Goal: Ask a question: Seek information or help from site administrators or community

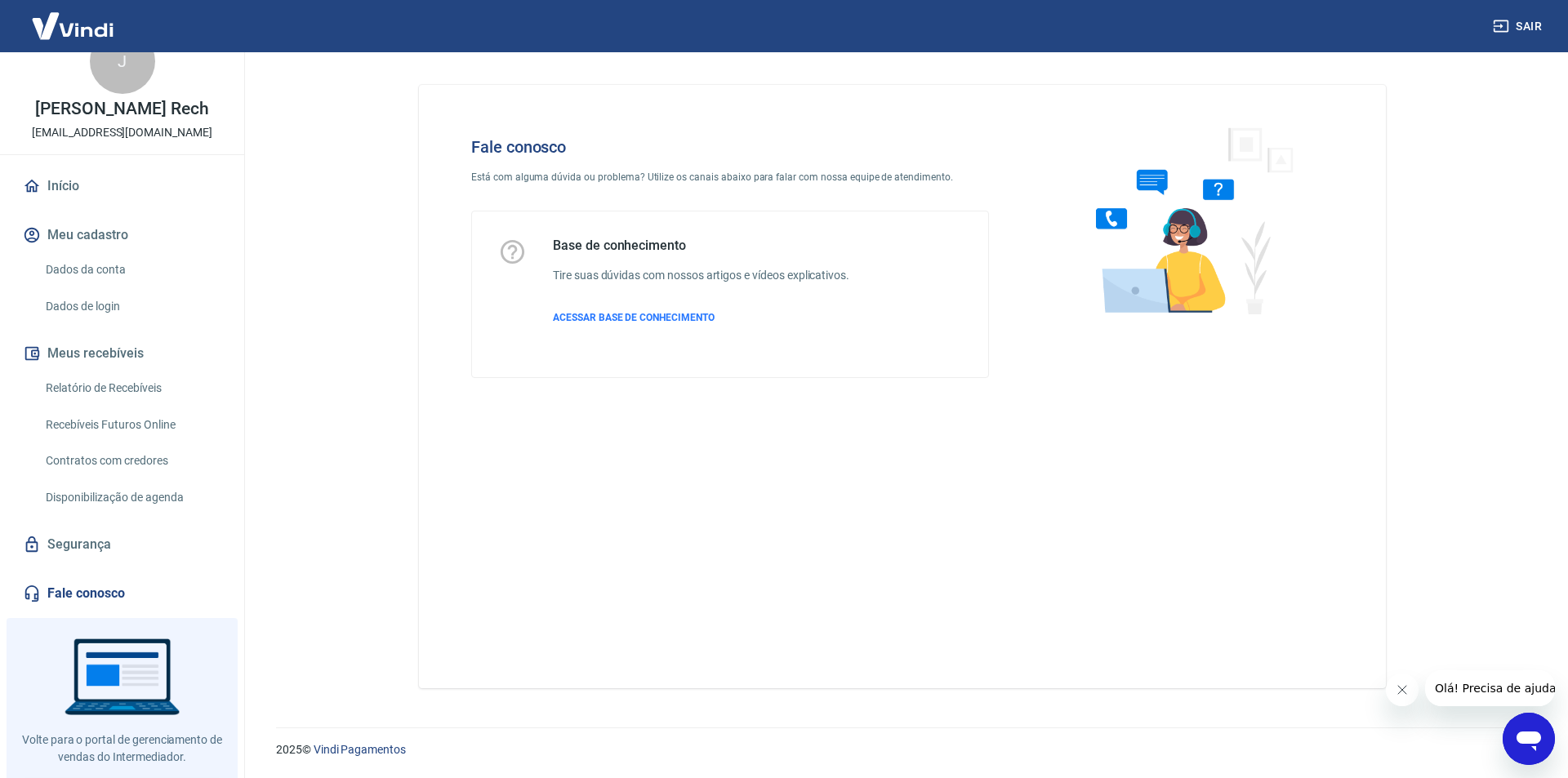
scroll to position [68, 0]
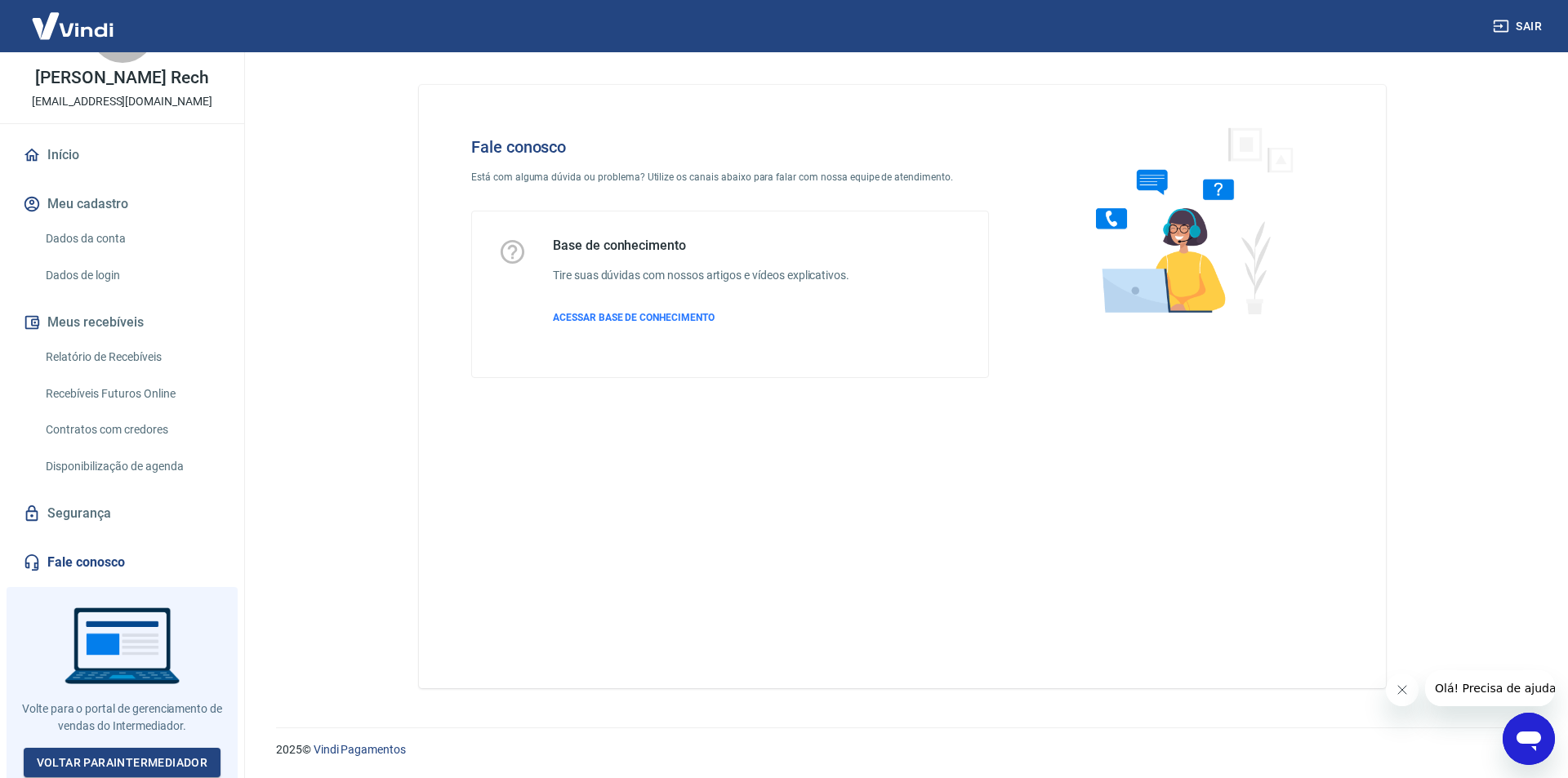
click at [88, 564] on link "Fale conosco" at bounding box center [122, 562] width 205 height 36
click at [1536, 743] on icon "Abrir janela de mensagens" at bounding box center [1529, 742] width 25 height 20
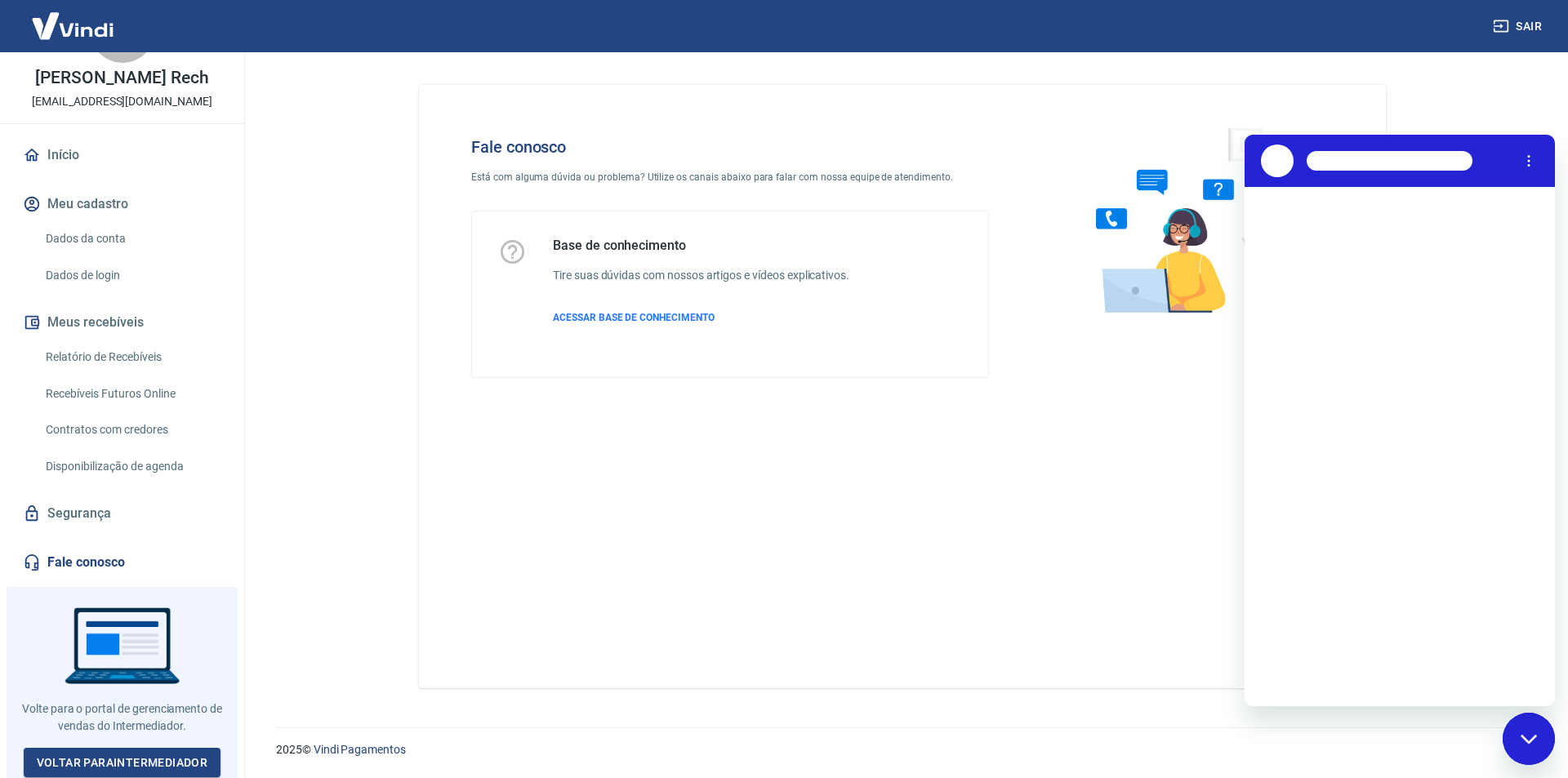
scroll to position [0, 0]
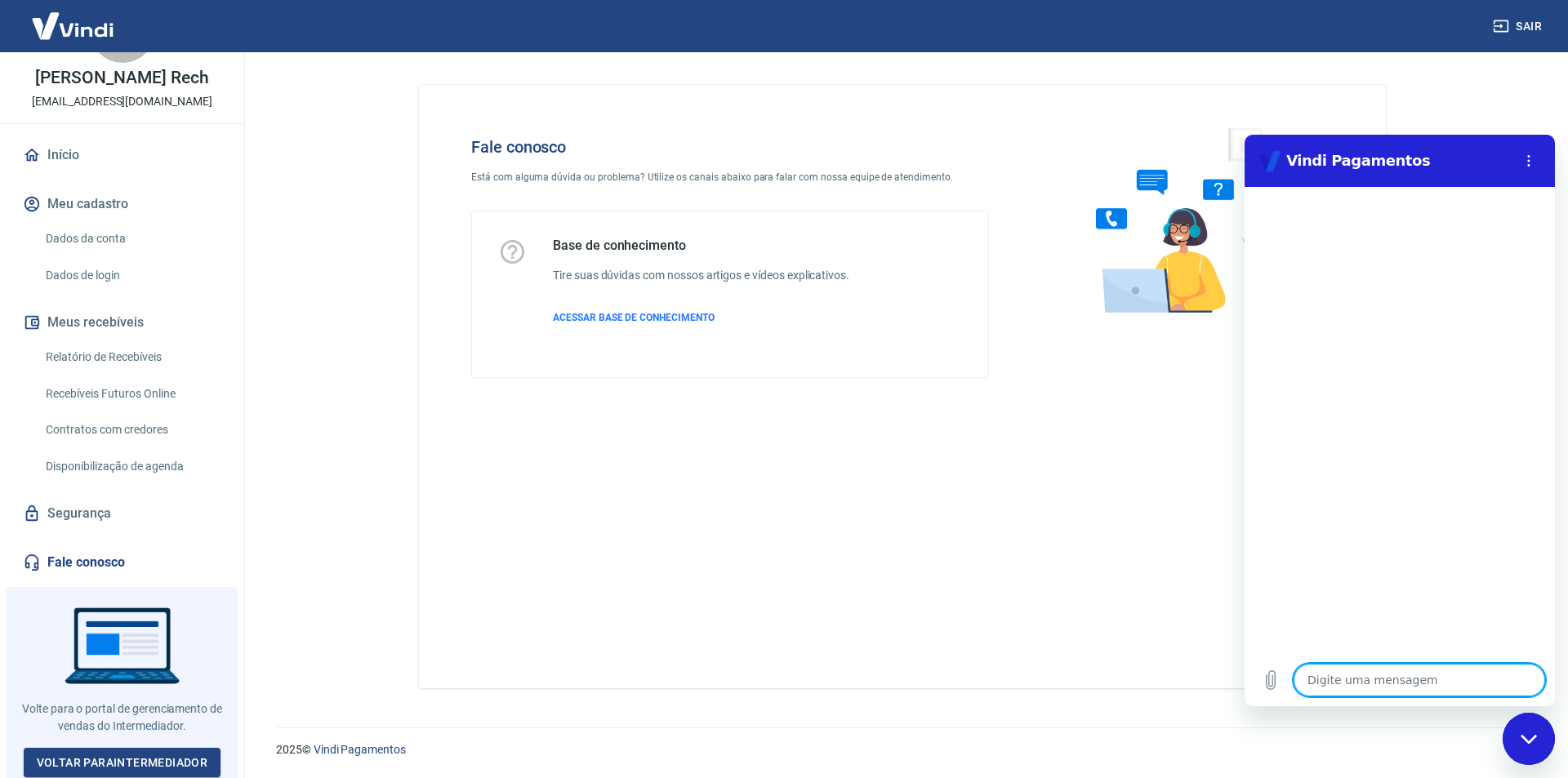
click at [1346, 682] on textarea at bounding box center [1419, 680] width 251 height 32
type textarea "b"
type textarea "x"
type textarea "bo"
type textarea "x"
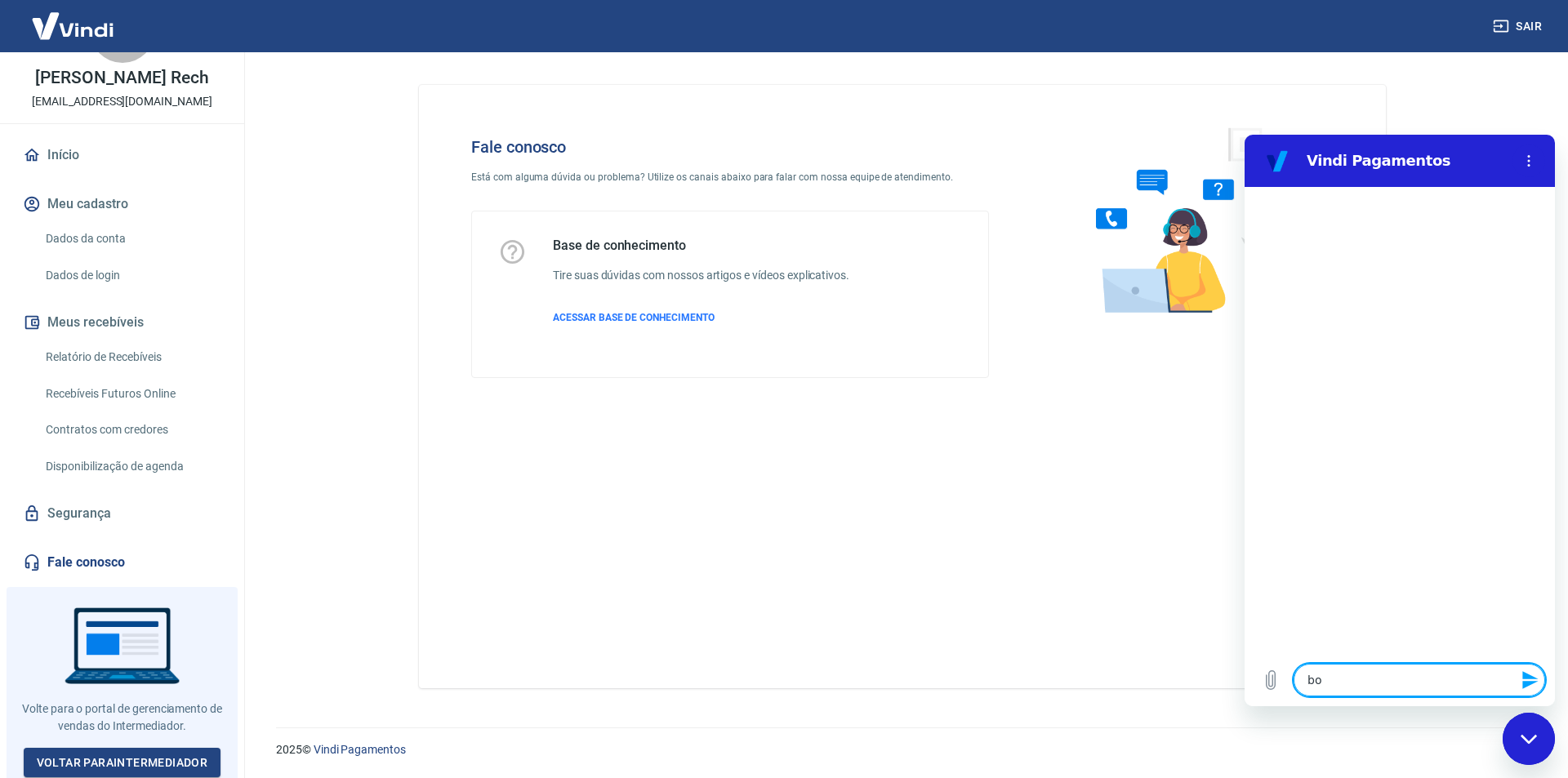
type textarea "boa"
type textarea "x"
type textarea "boa"
type textarea "x"
type textarea "boa t"
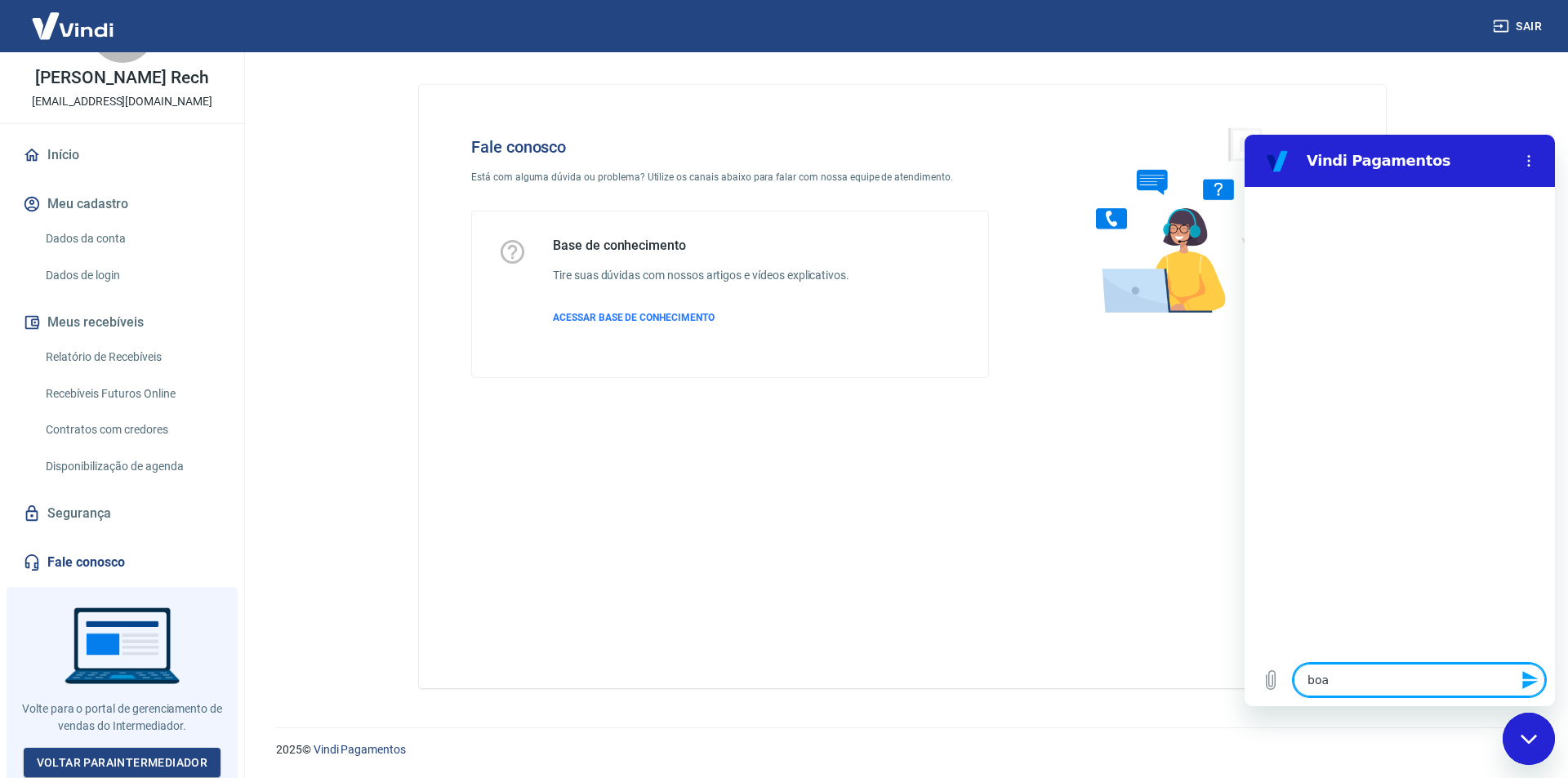
type textarea "x"
type textarea "boa ta"
type textarea "x"
type textarea "boa tar"
type textarea "x"
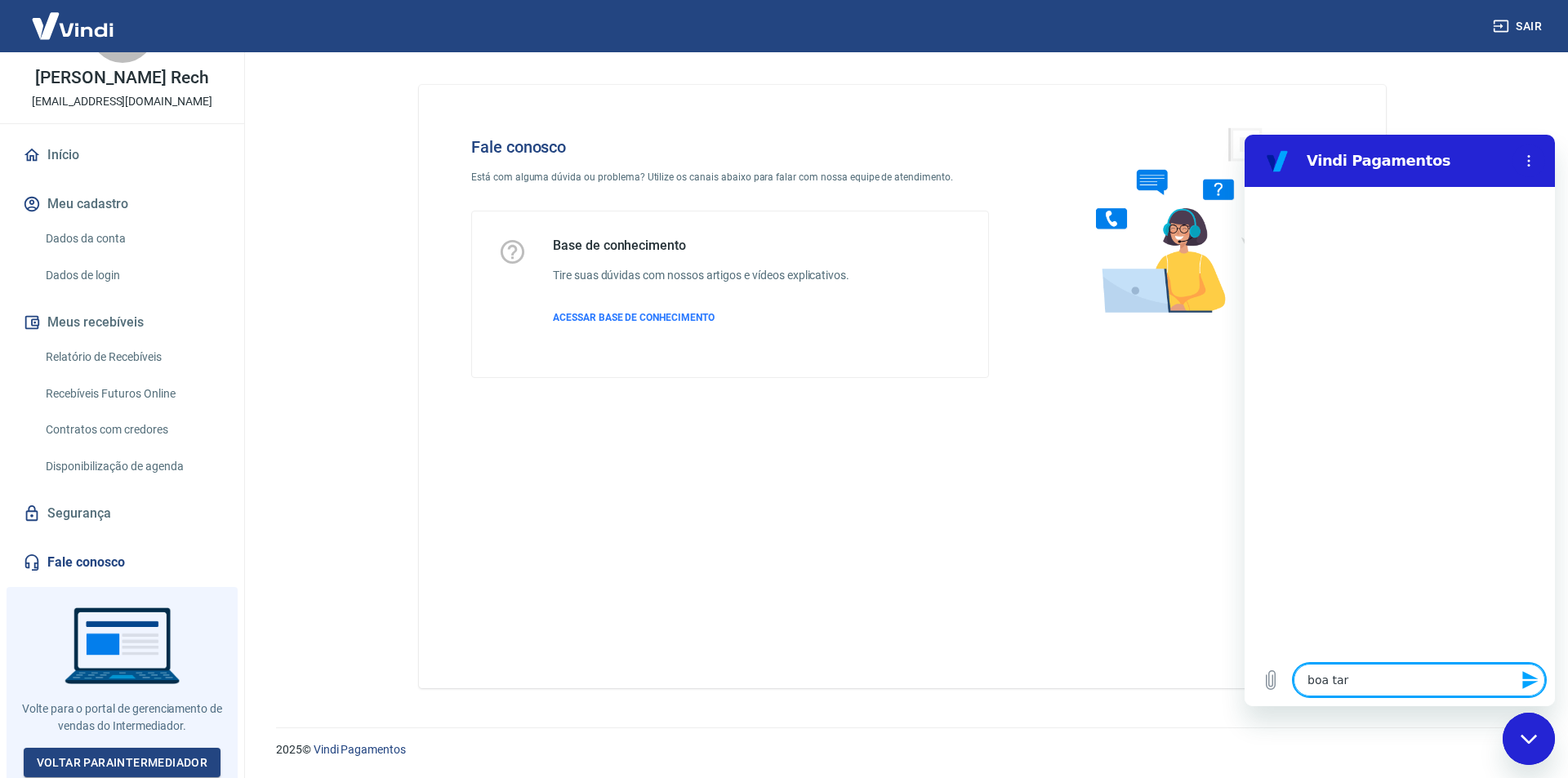
type textarea "boa tard"
type textarea "x"
type textarea "boa tarde"
type textarea "x"
drag, startPoint x: 1341, startPoint y: 682, endPoint x: 1043, endPoint y: 675, distance: 298.1
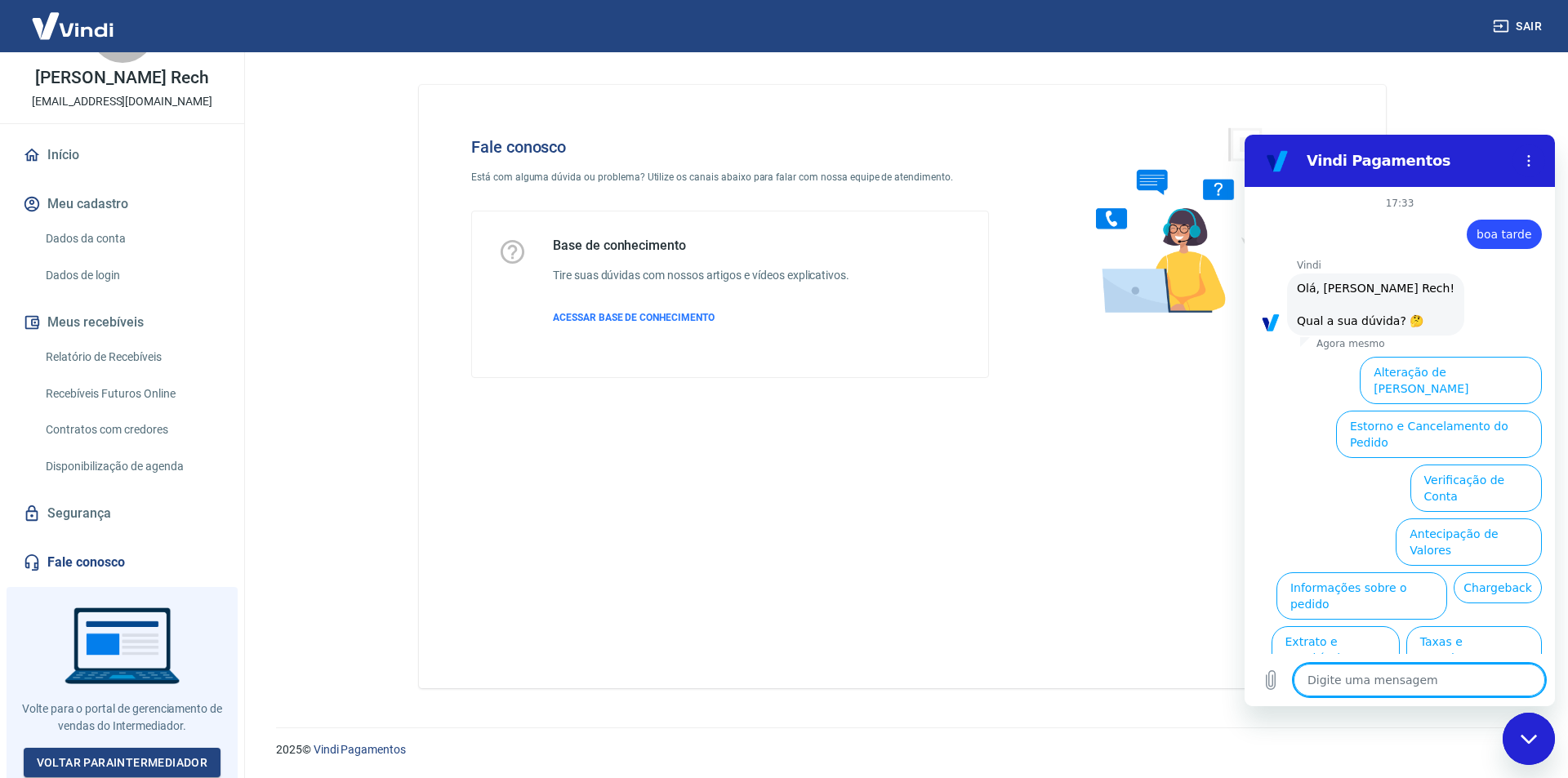
scroll to position [38, 0]
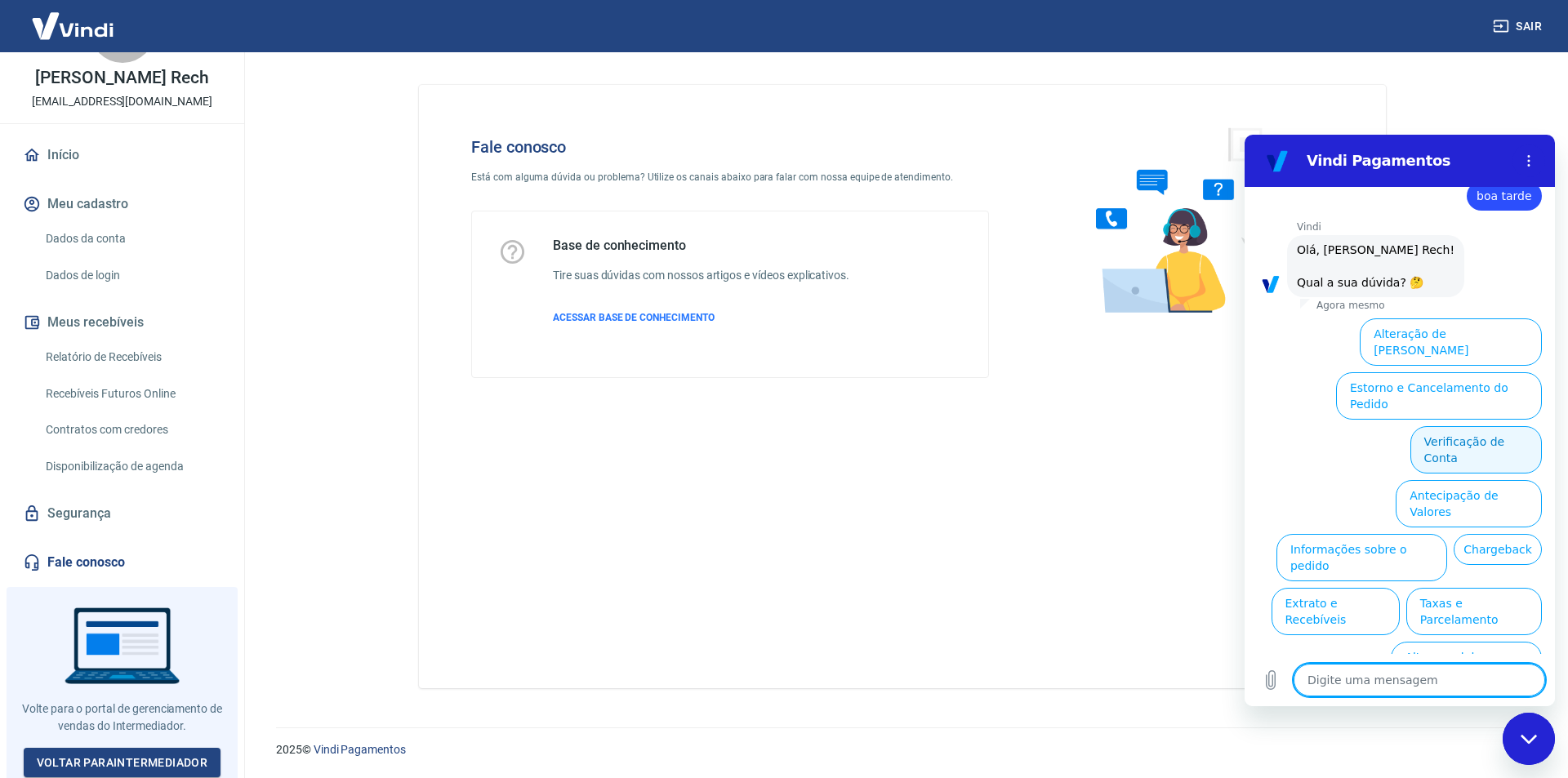
click at [1477, 426] on button "Verificação de Conta" at bounding box center [1475, 449] width 131 height 47
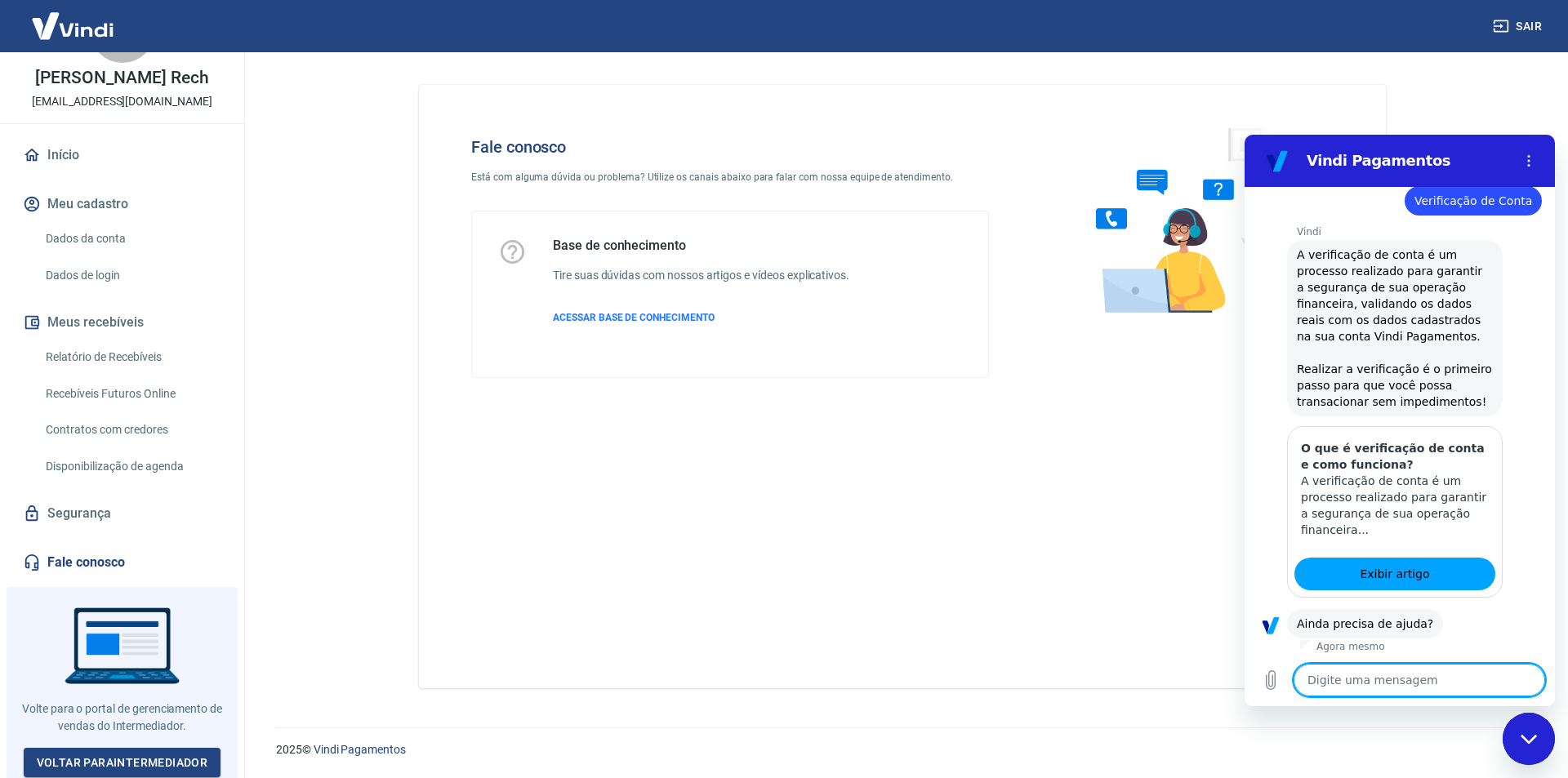
scroll to position [200, 0]
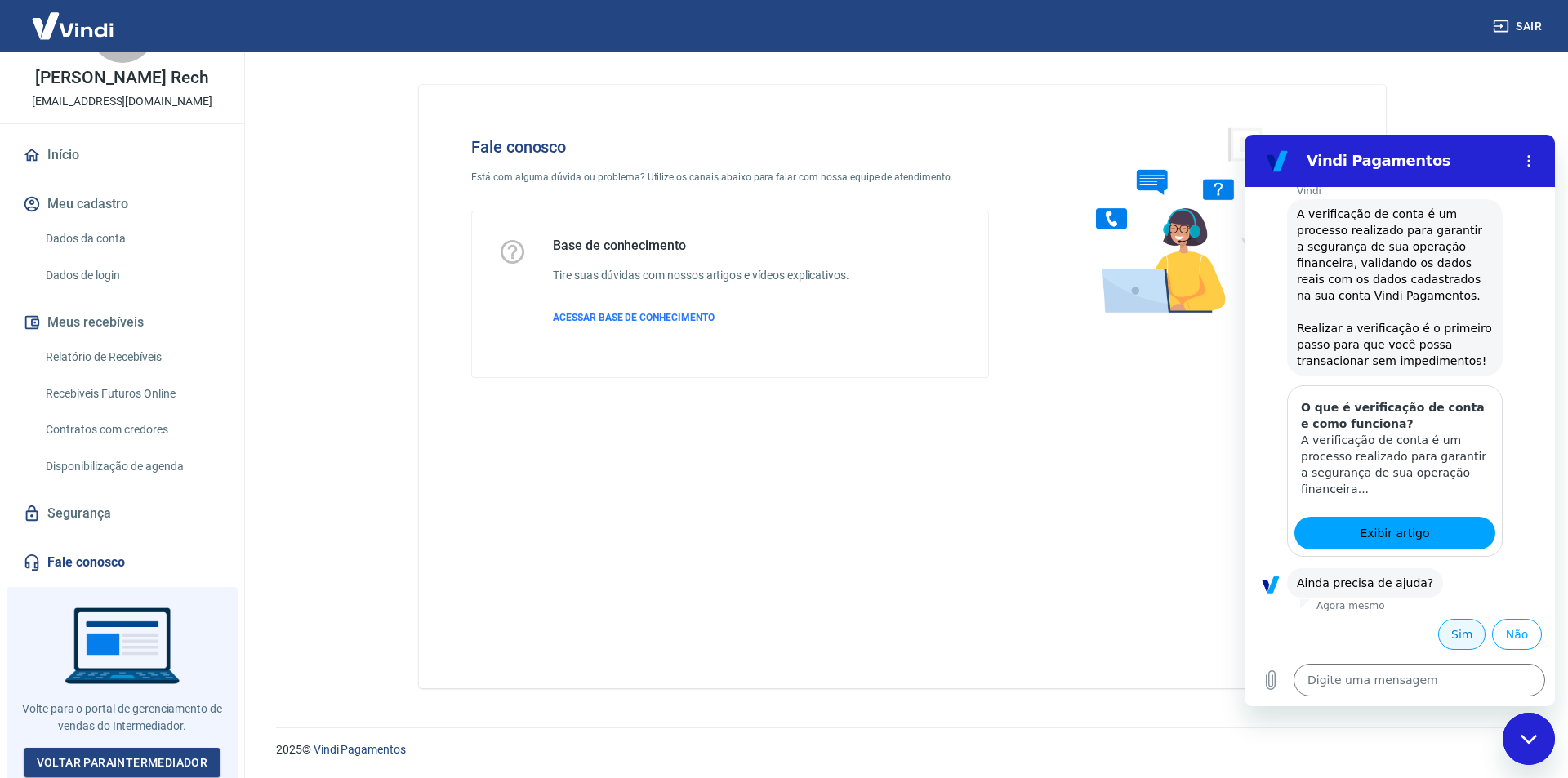
click at [1454, 633] on button "Sim" at bounding box center [1461, 635] width 47 height 31
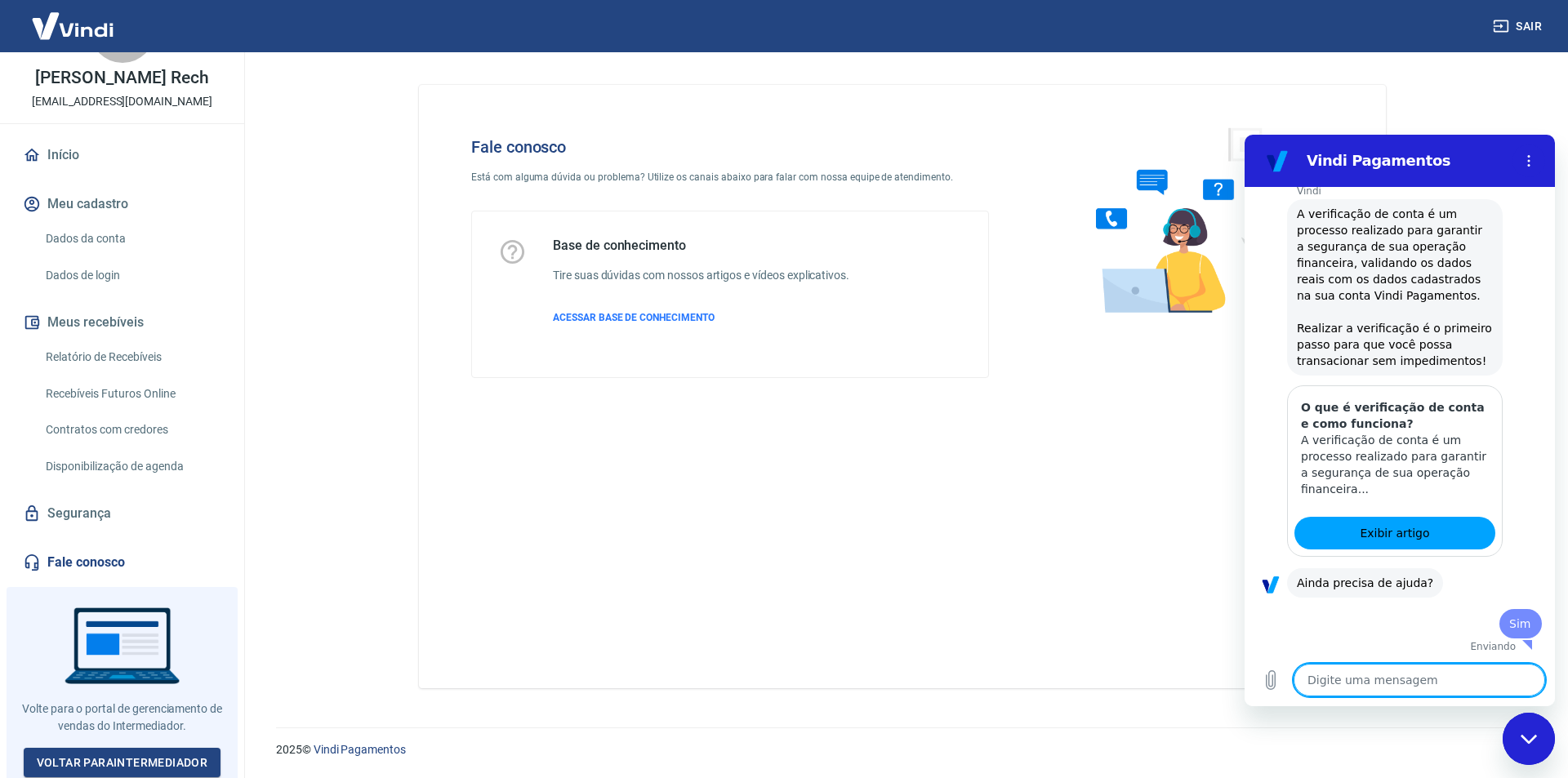
type textarea "x"
click at [1408, 681] on textarea at bounding box center [1419, 680] width 251 height 32
paste textarea "[PERSON_NAME] Face Needles Universal Facial - 20 Unidades (Ref. KITFACECART-102…"
type textarea "[PERSON_NAME] Face Needles Universal Facial - 20 Unidades (Ref. KITFACECART-102…"
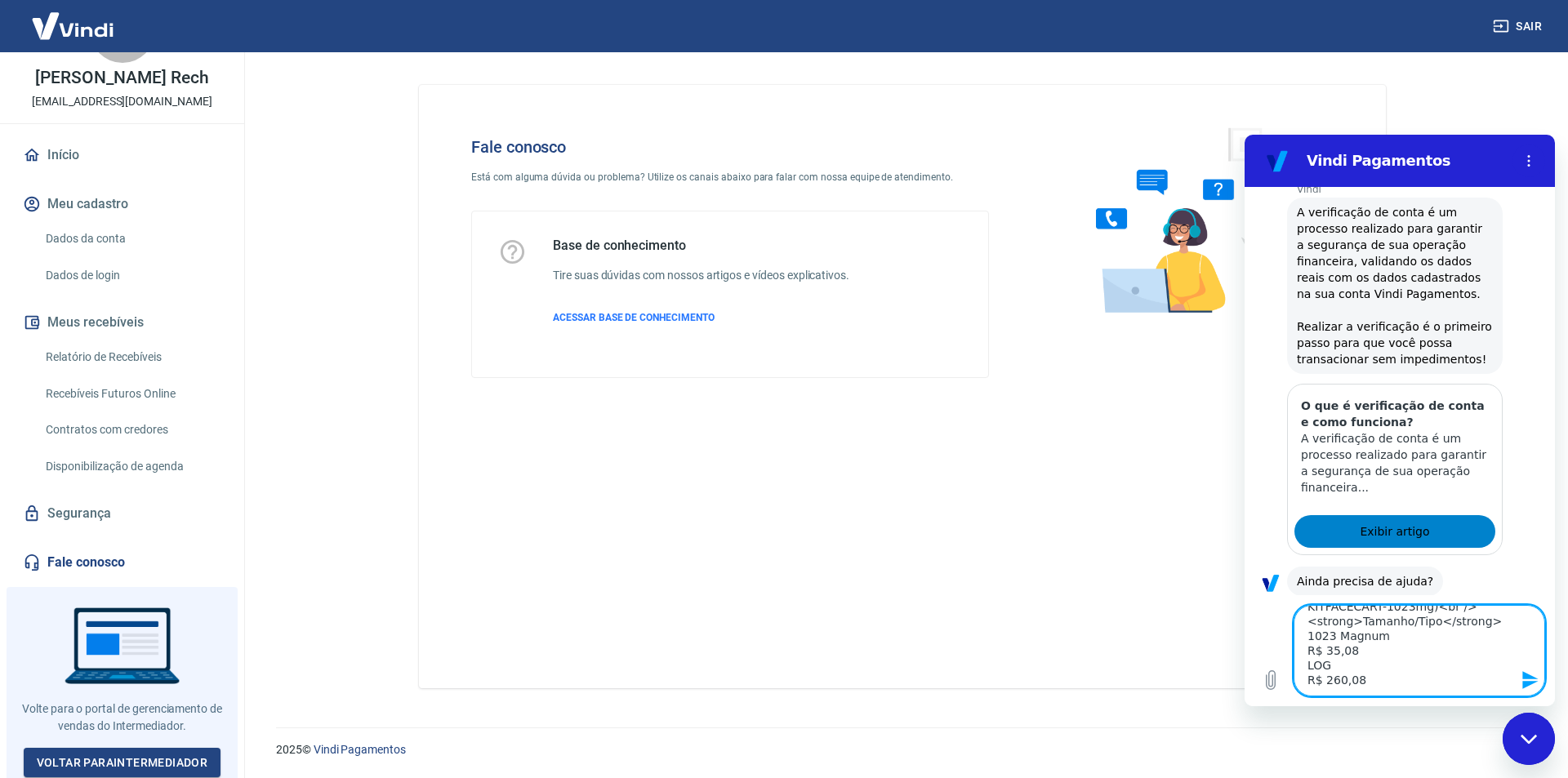
scroll to position [0, 0]
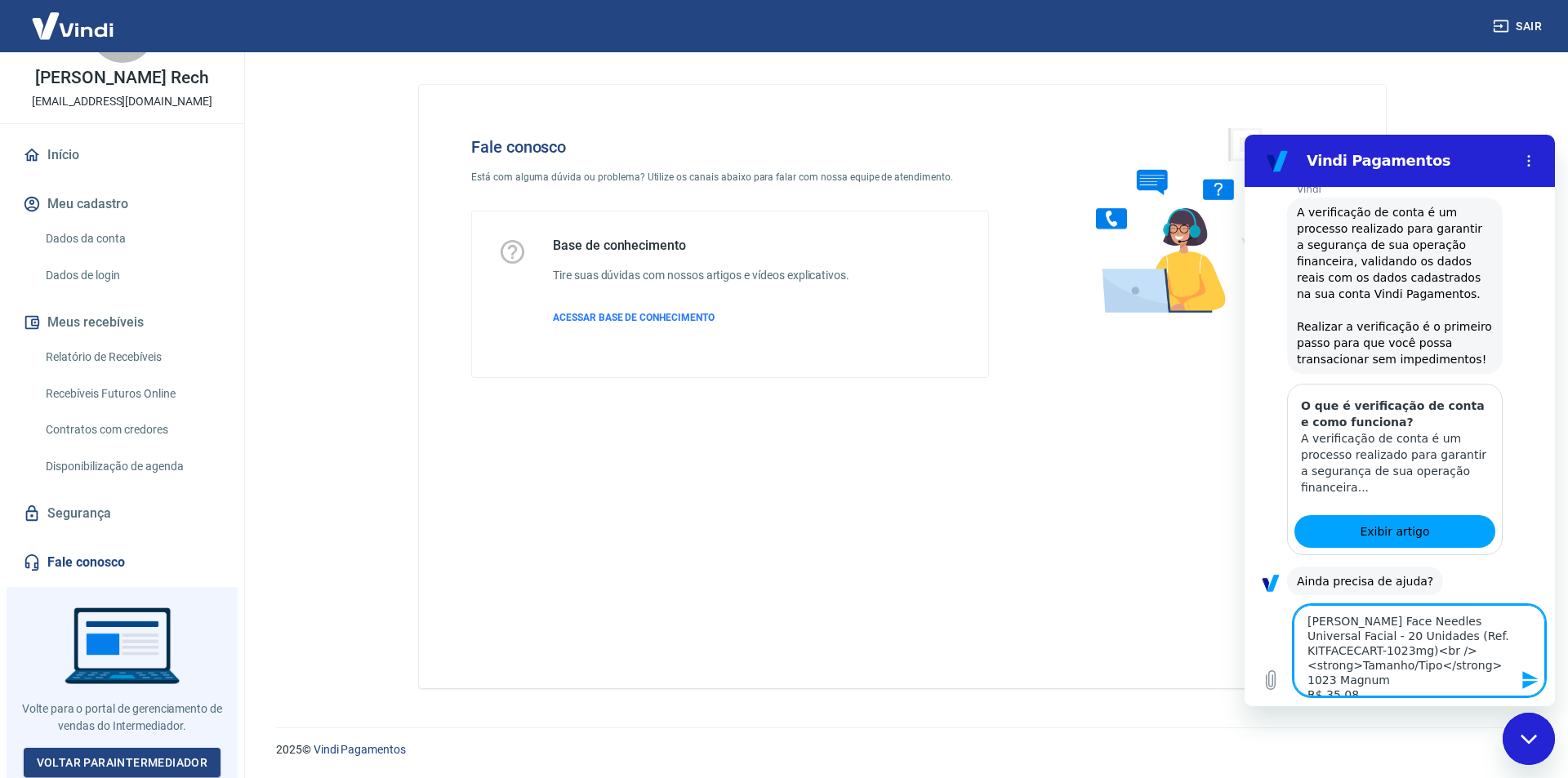
drag, startPoint x: 1399, startPoint y: 686, endPoint x: 2459, endPoint y: 640, distance: 1061.0
click html "Vindi Pagamentos 17:33 diz: boa tarde Enviado · 17:33 [PERSON_NAME] diz: [PERSO…"
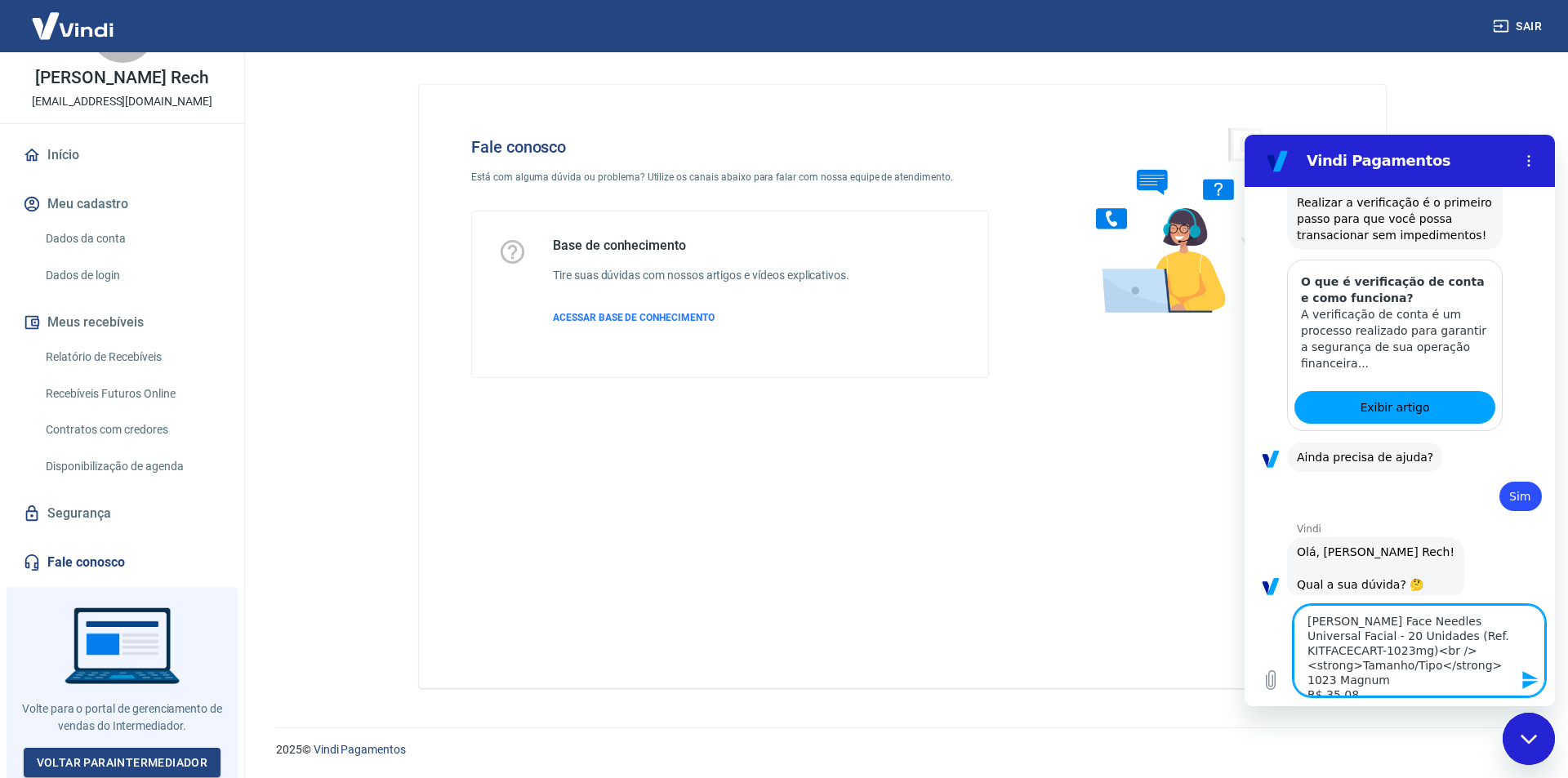
type textarea "x"
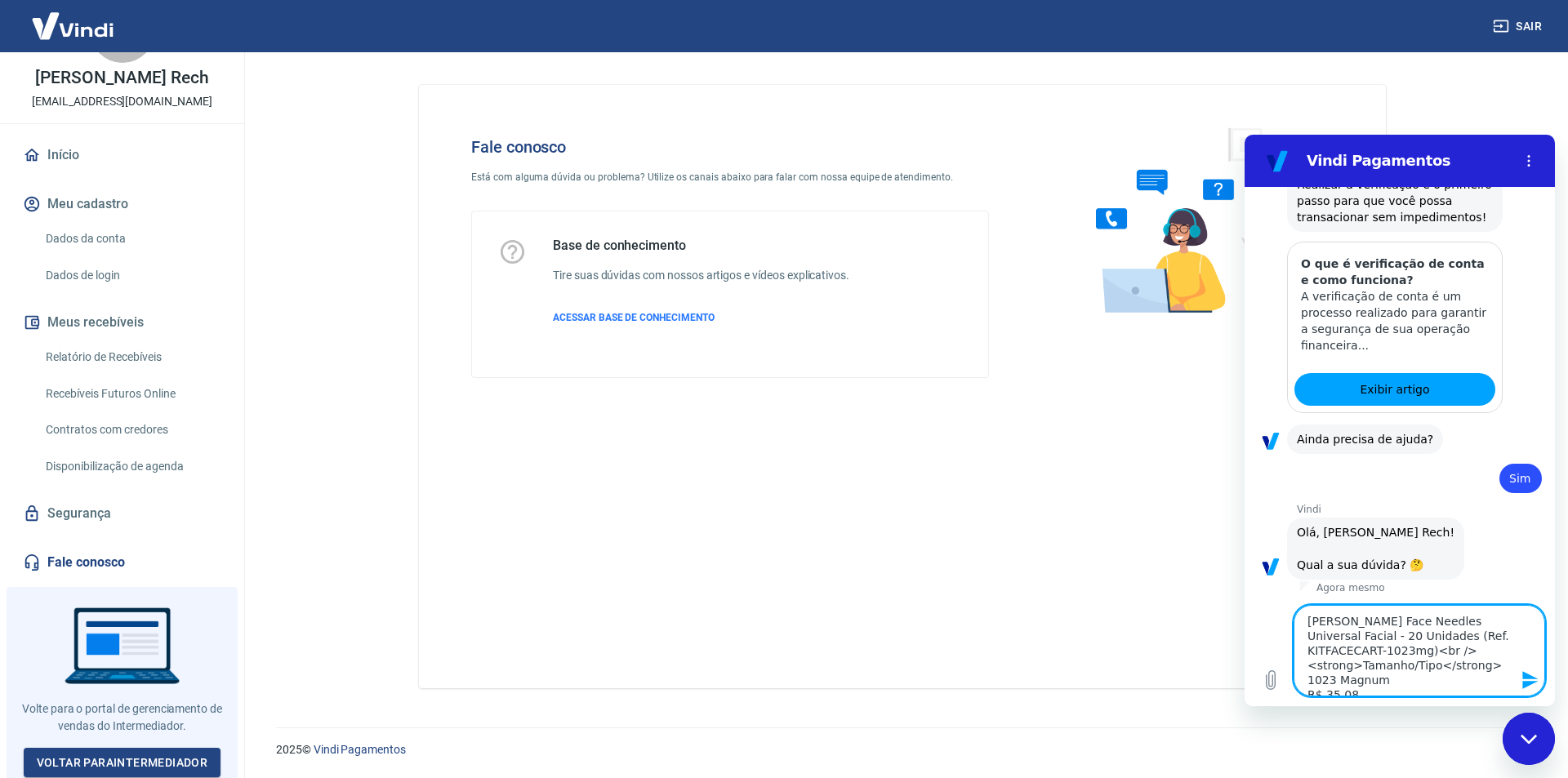
scroll to position [344, 0]
type textarea "[PERSON_NAME] Face Needles Universal Facial - 20 Unidades (Ref. KITFACECART-102…"
type textarea "x"
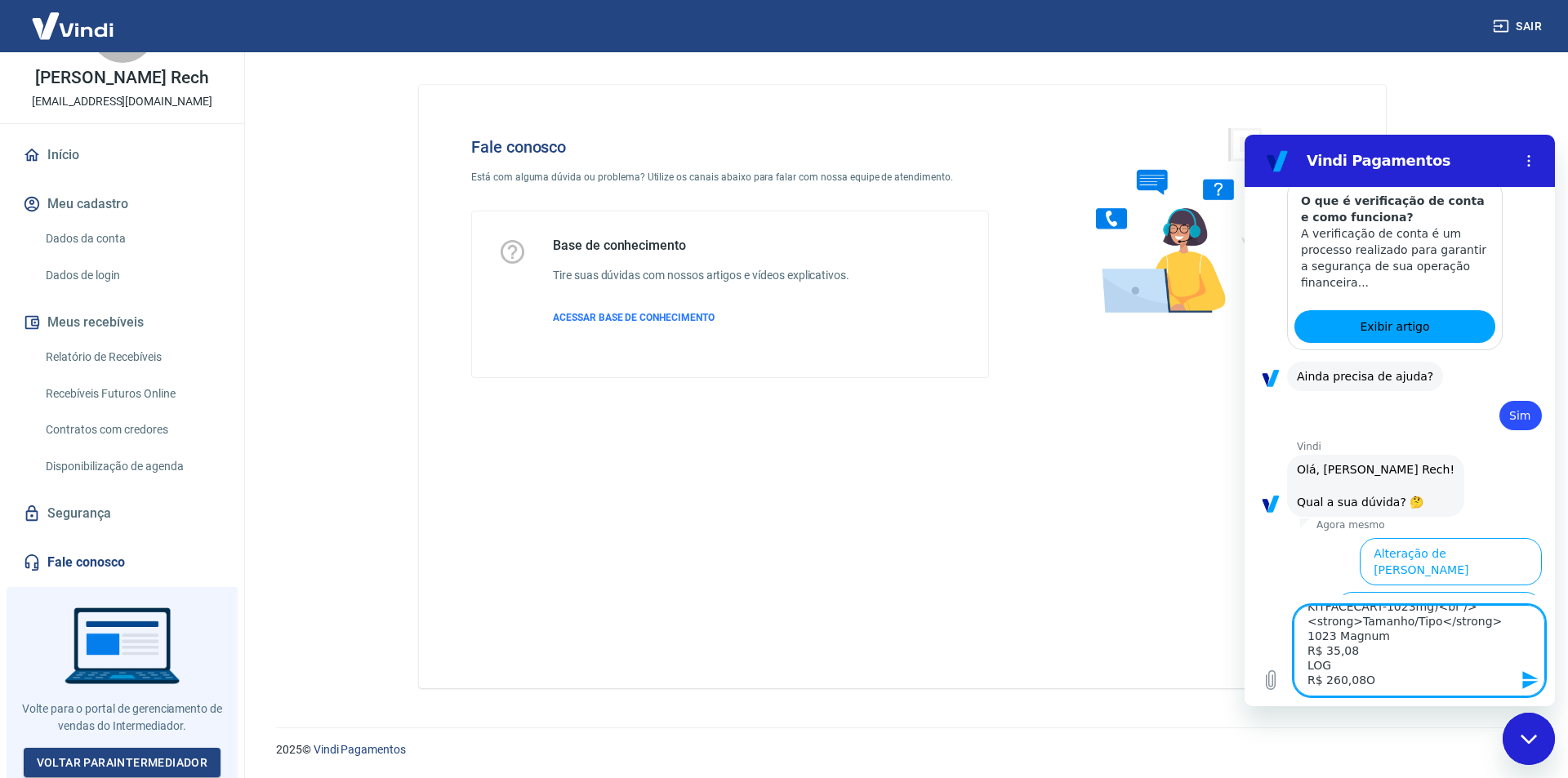
type textarea "[PERSON_NAME] Face Needles Universal Facial - 20 Unidades (Ref. KITFACECART-102…"
type textarea "x"
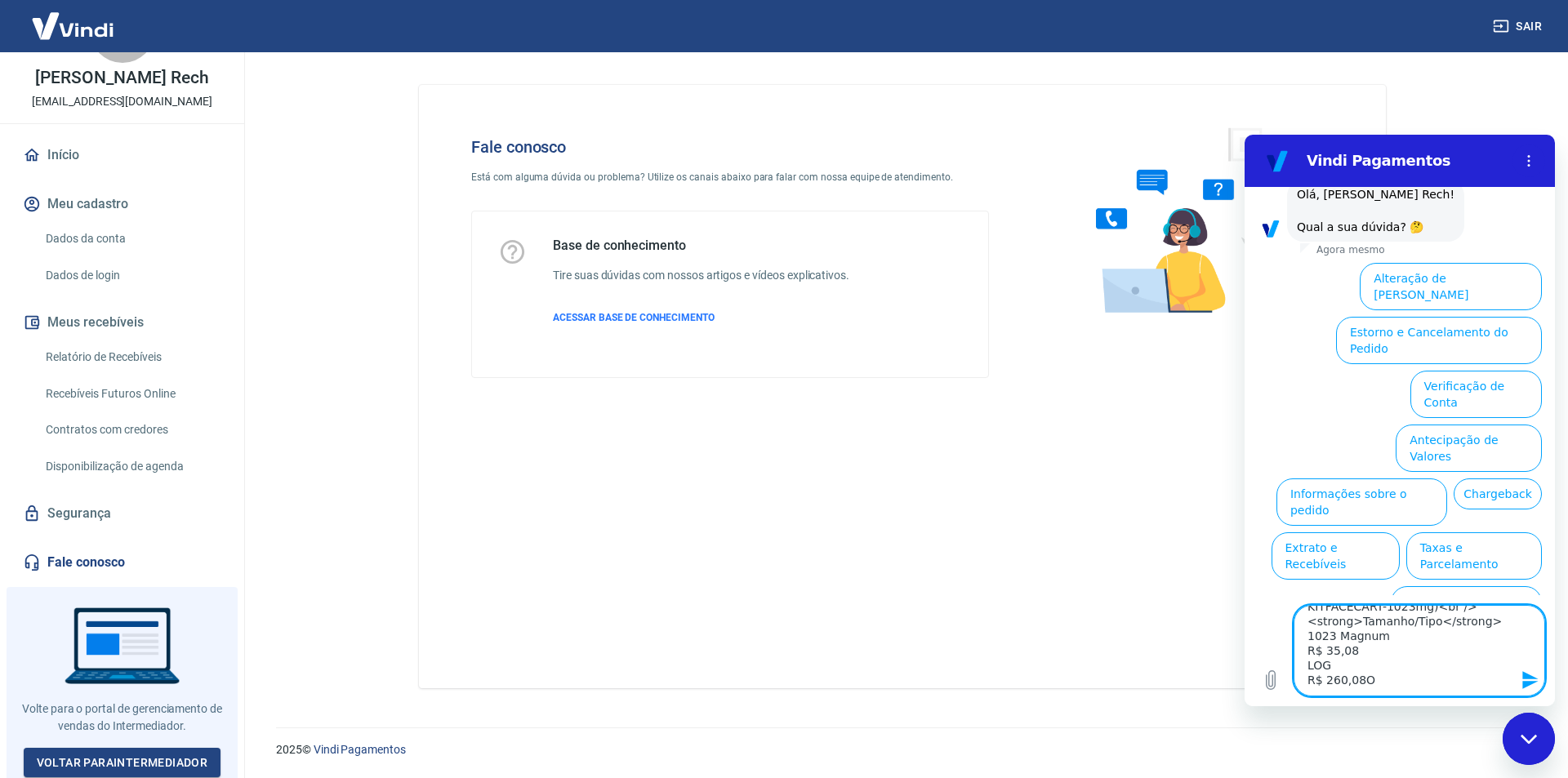
scroll to position [685, 0]
click at [1317, 694] on textarea "[PERSON_NAME] Face Needles Universal Facial - 20 Unidades (Ref. KITFACECART-102…" at bounding box center [1419, 651] width 251 height 92
drag, startPoint x: 1399, startPoint y: 686, endPoint x: 1206, endPoint y: 505, distance: 264.6
click html "Vindi Pagamentos 17:33 diz: boa tarde Enviado · 17:33 [PERSON_NAME] diz: [PERSO…"
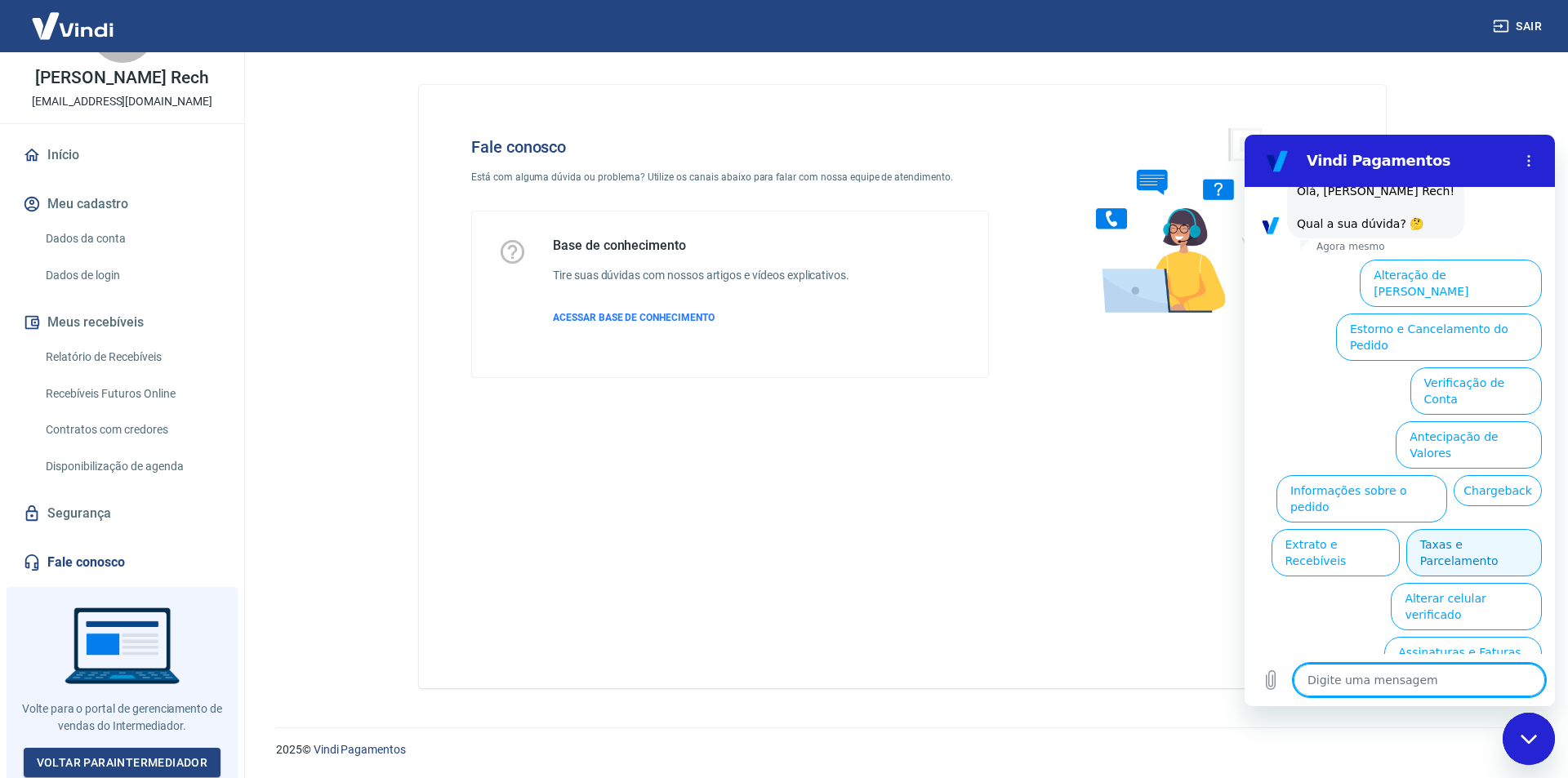
scroll to position [626, 0]
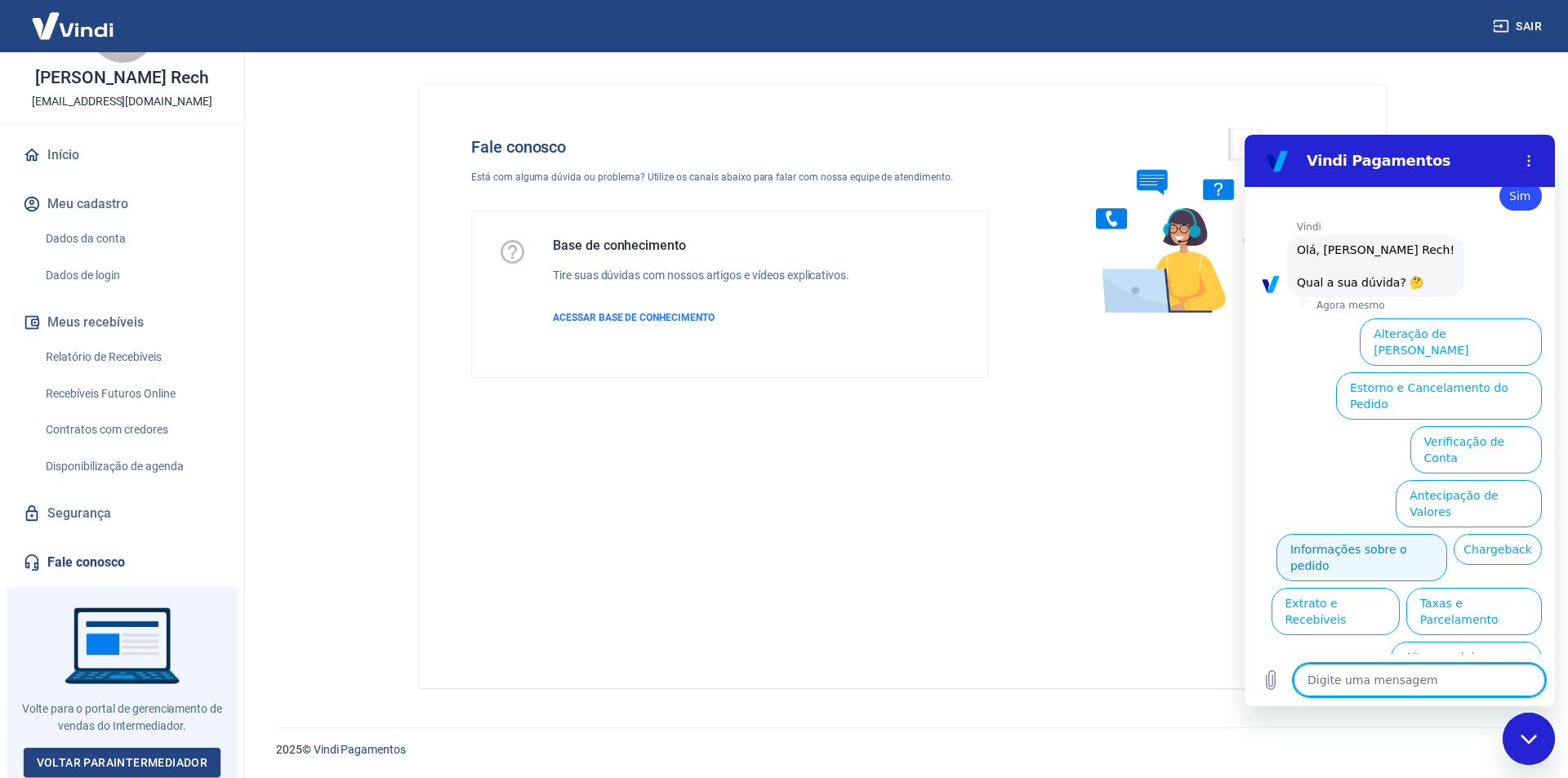
click at [1447, 534] on button "Informações sobre o pedido" at bounding box center [1361, 557] width 170 height 47
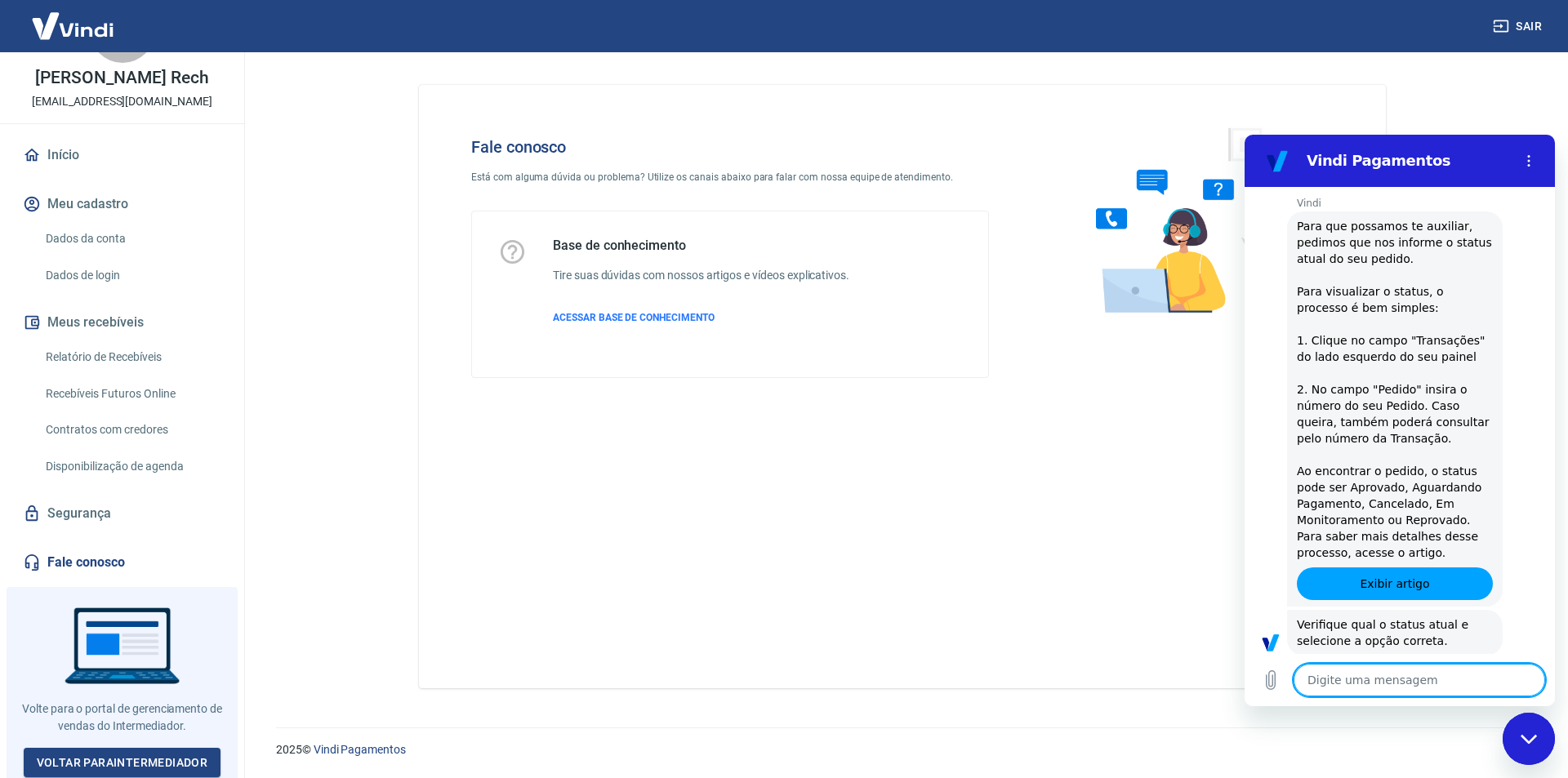
type textarea "x"
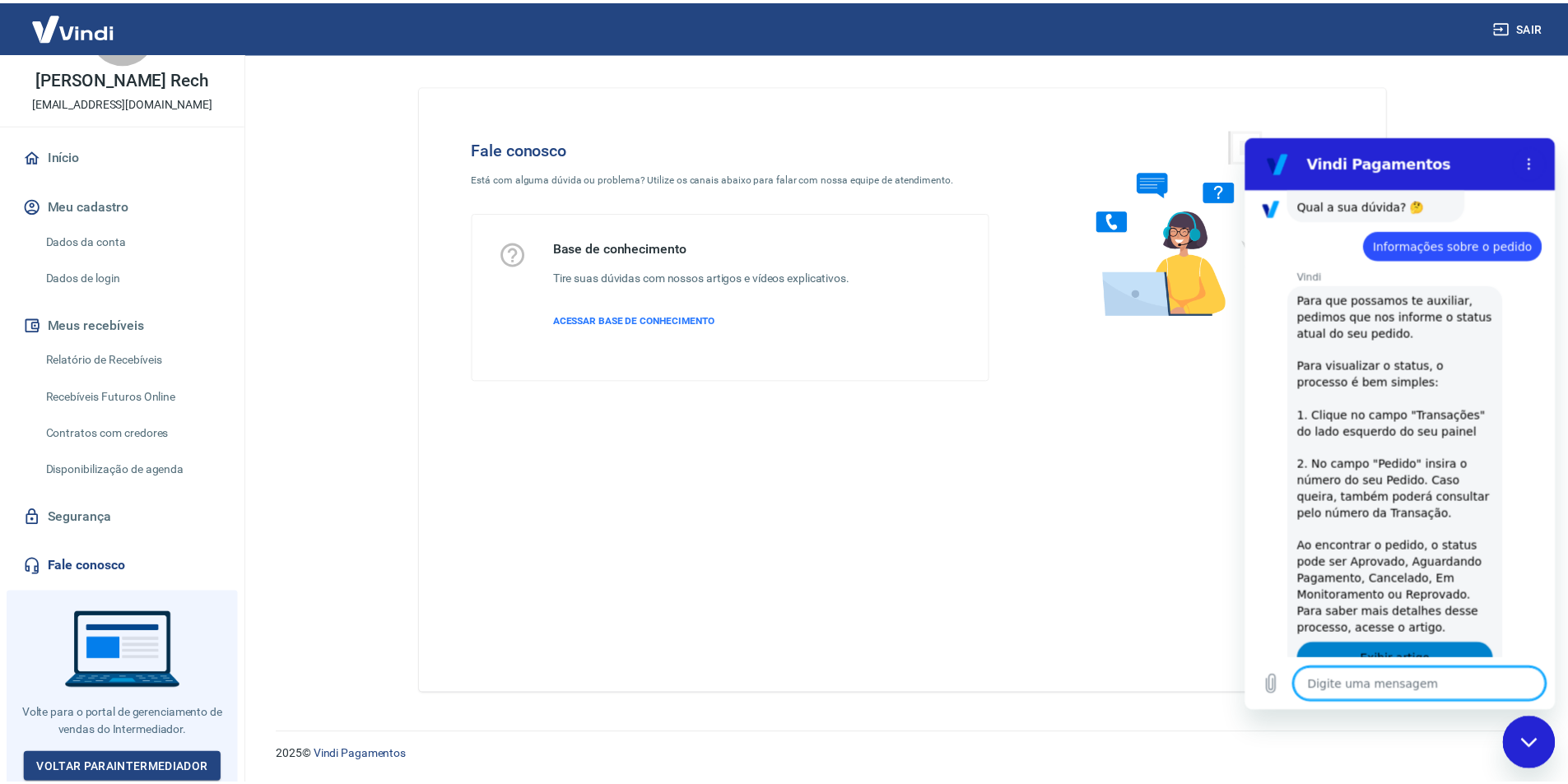
scroll to position [667, 0]
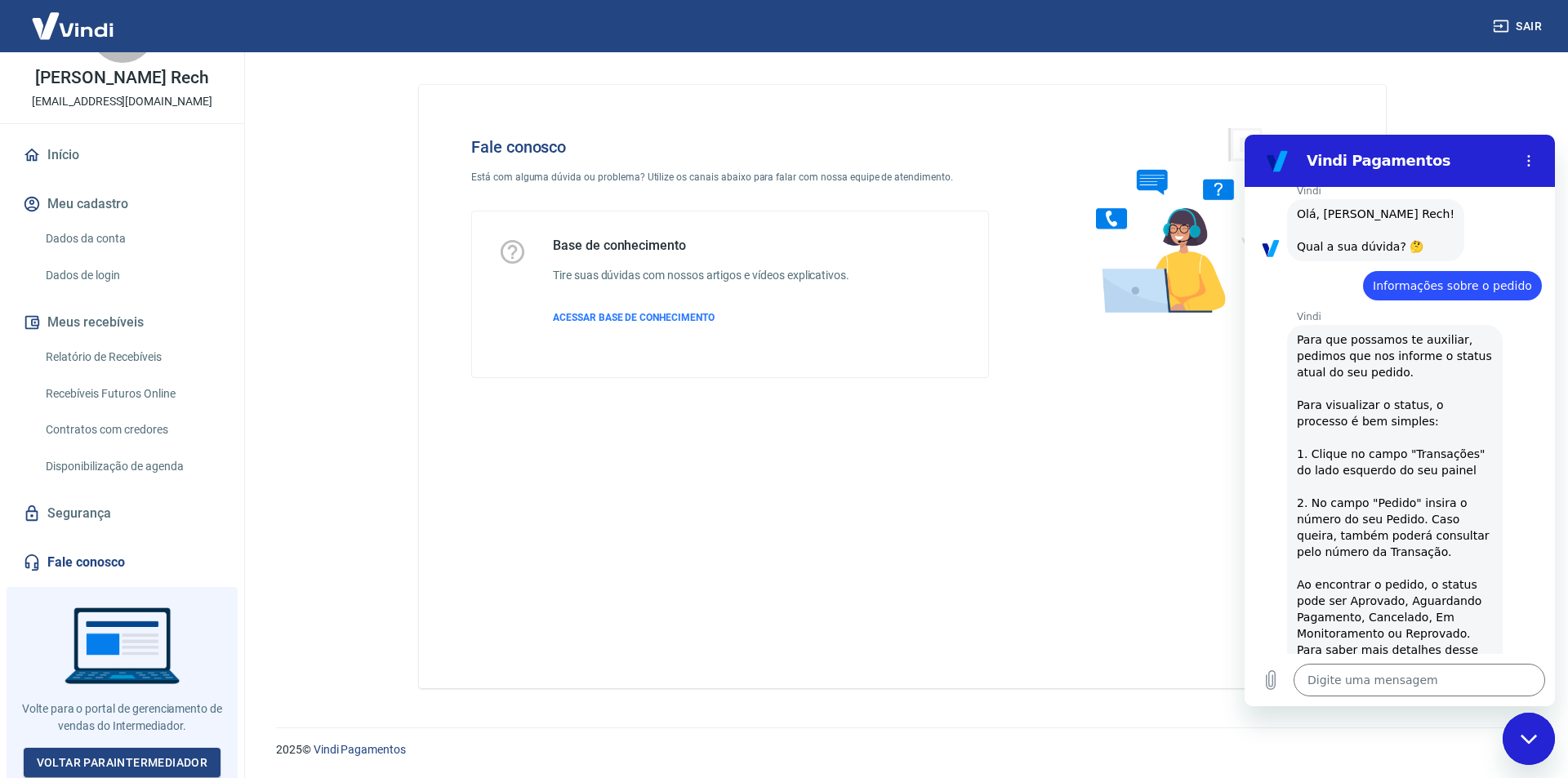
click at [69, 152] on link "Início" at bounding box center [122, 155] width 205 height 36
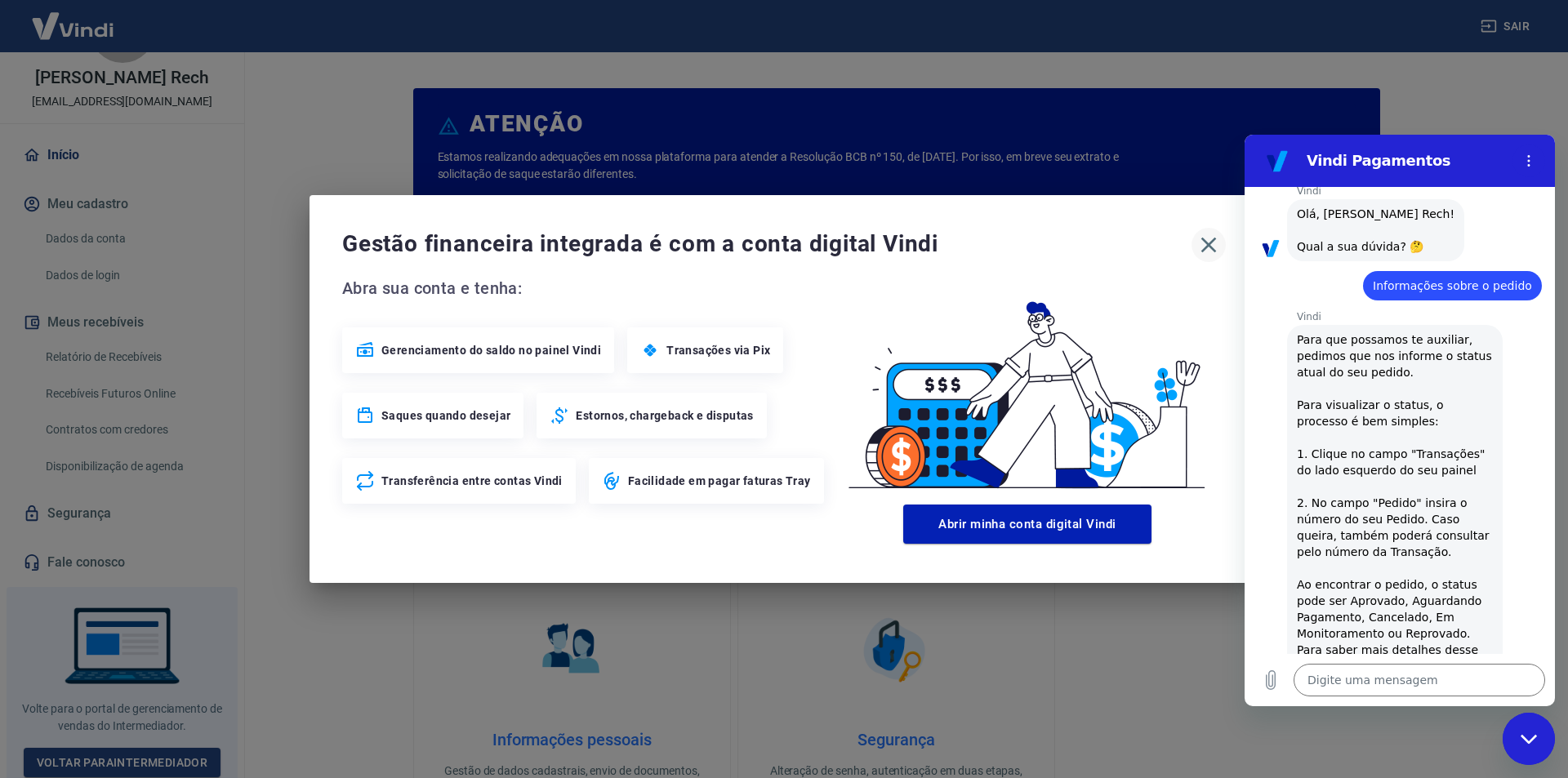
click at [1208, 248] on icon "button" at bounding box center [1209, 245] width 26 height 26
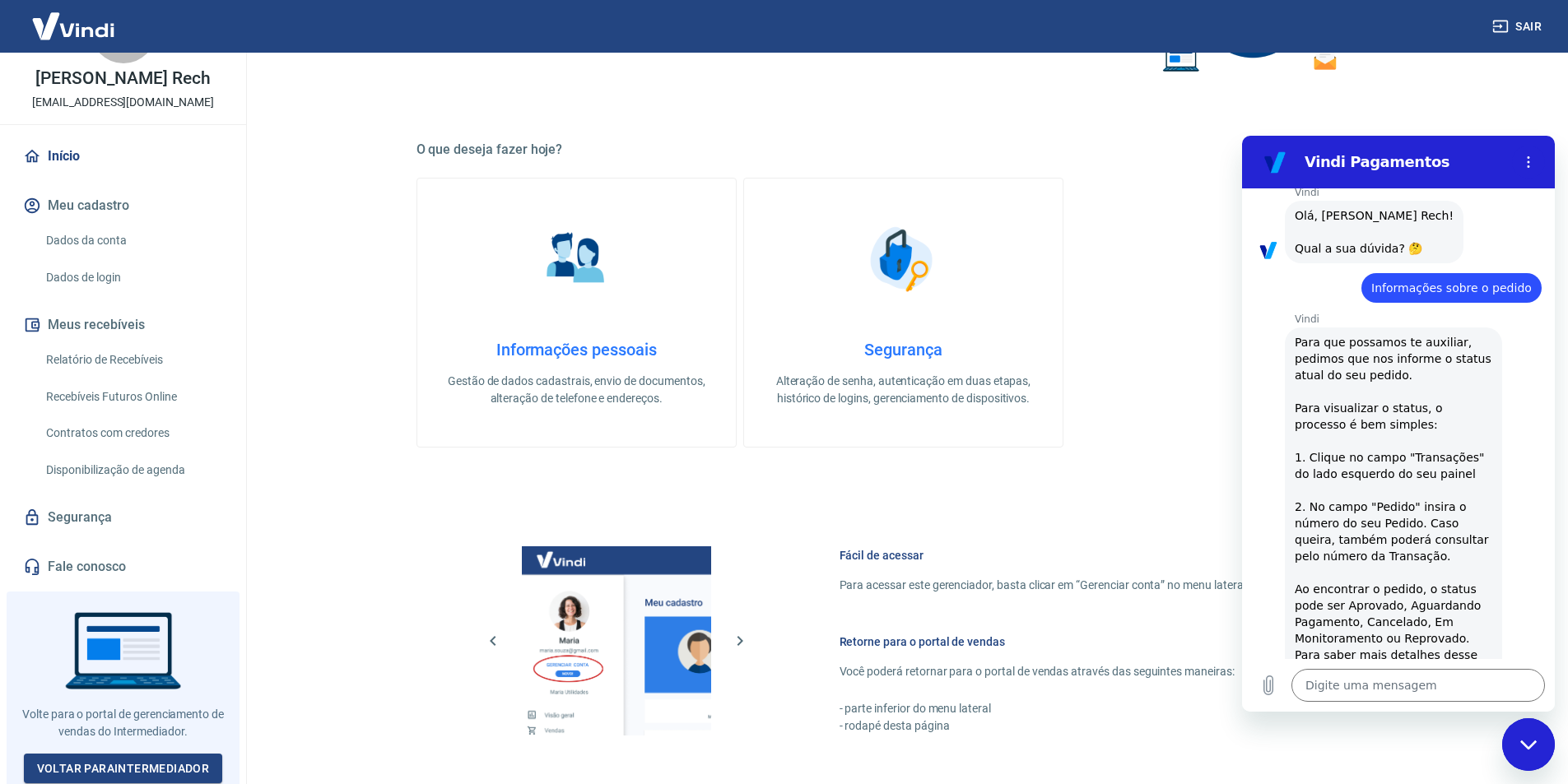
scroll to position [412, 0]
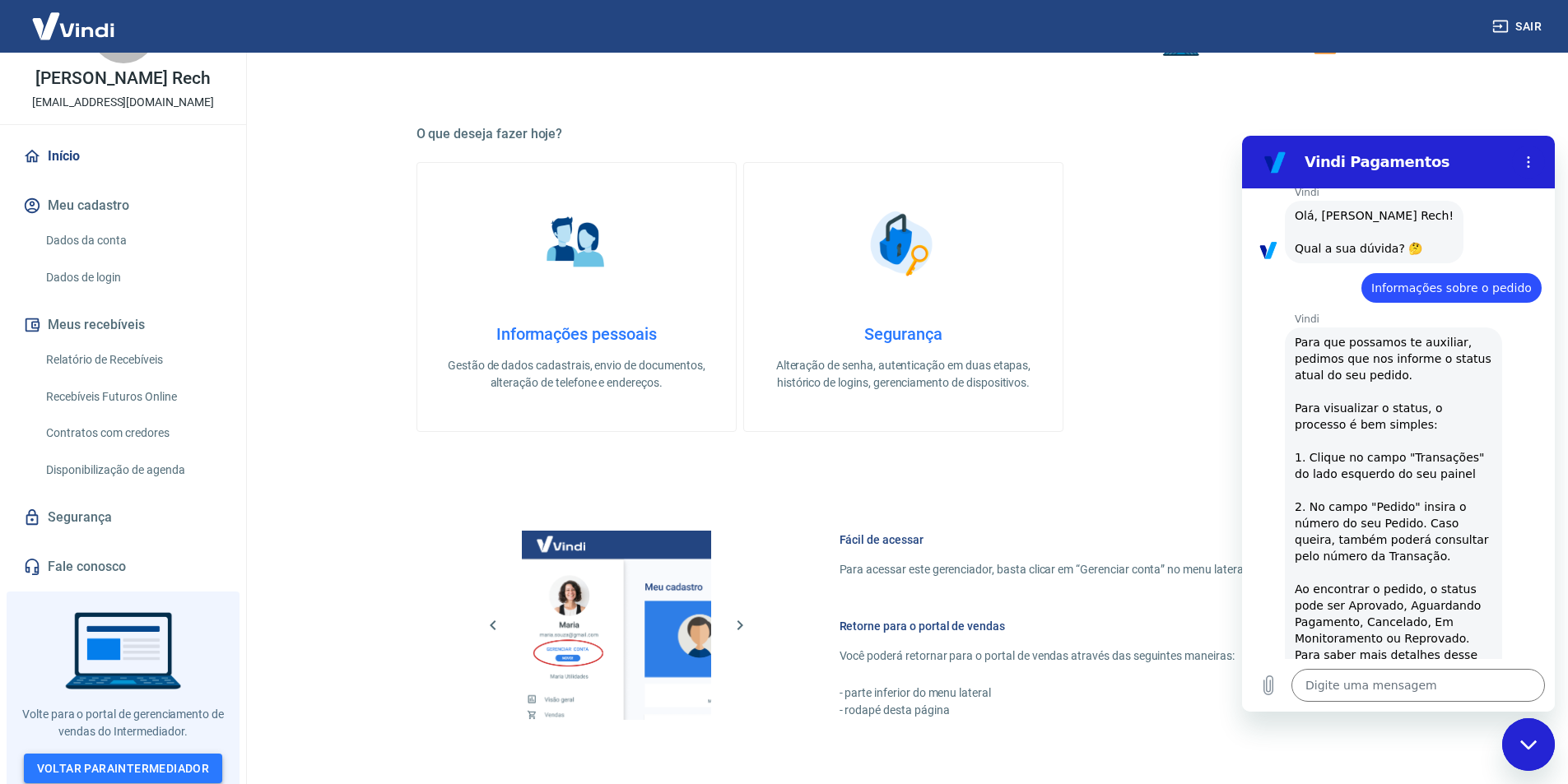
click at [153, 755] on link "Voltar para Intermediador" at bounding box center [123, 769] width 199 height 31
